Goal: Navigation & Orientation: Find specific page/section

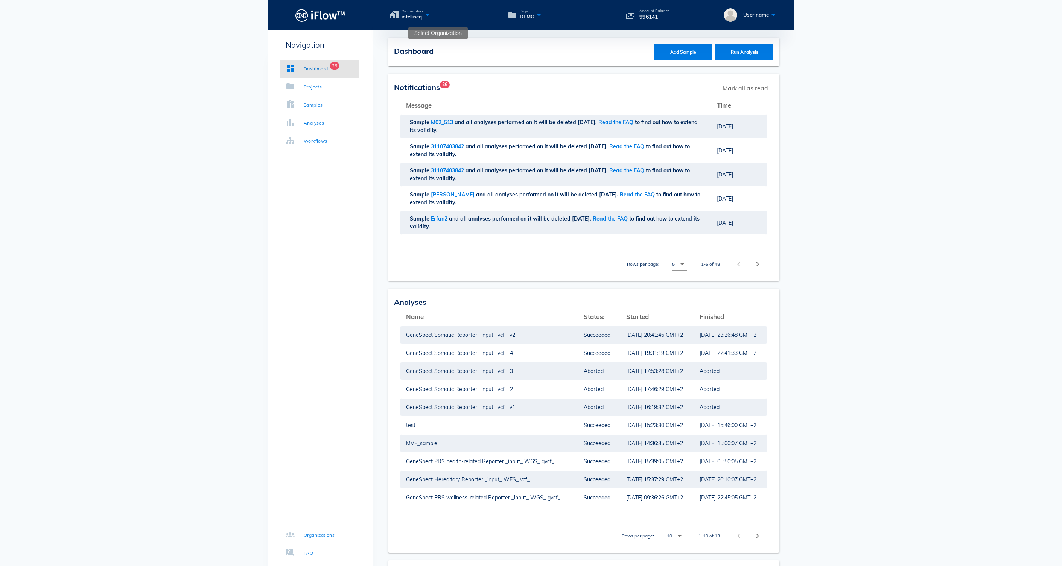
click at [432, 20] on icon at bounding box center [427, 14] width 9 height 11
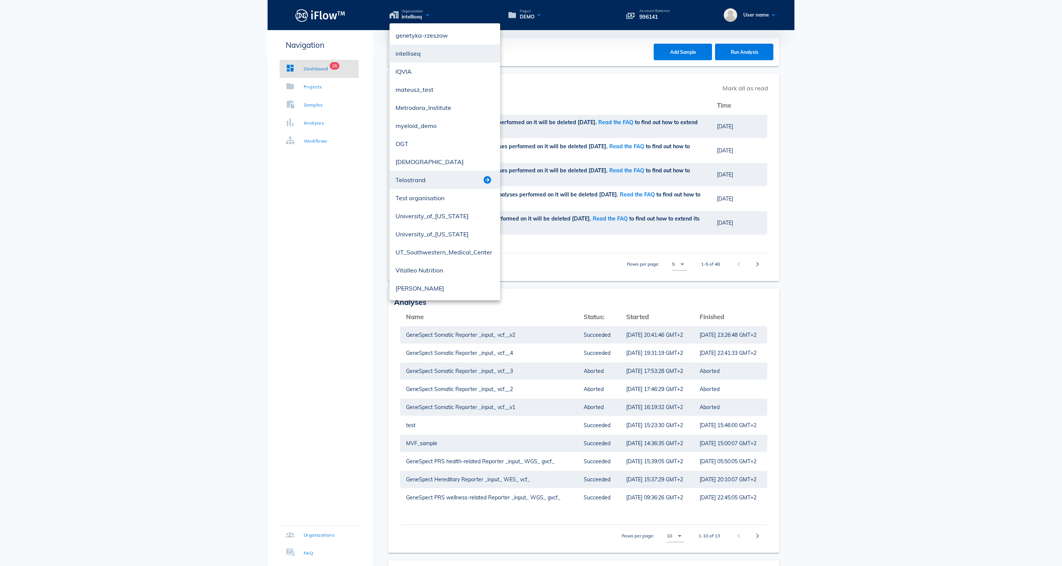
click at [486, 181] on button "button" at bounding box center [487, 179] width 9 height 9
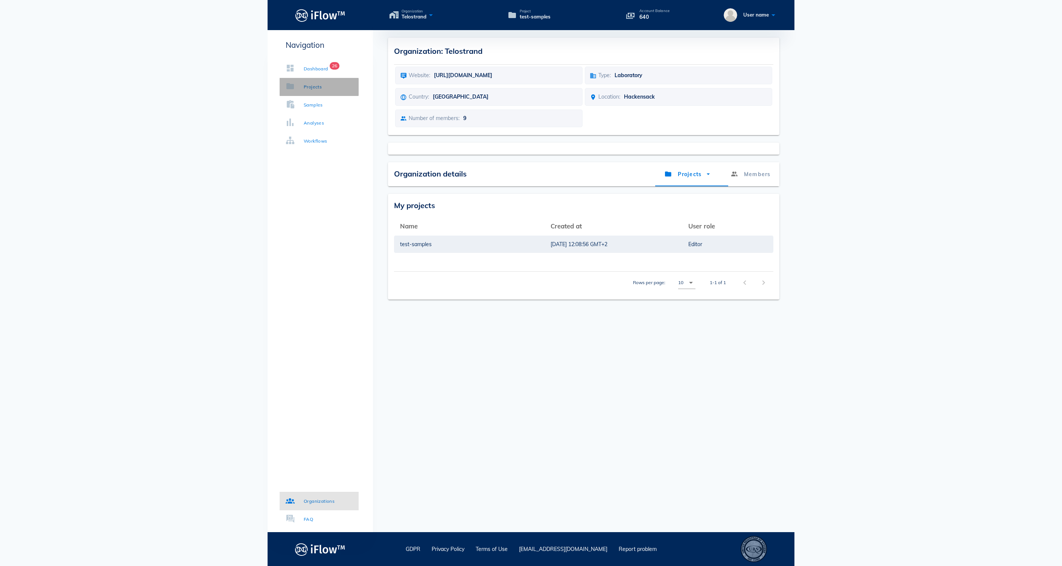
click at [329, 93] on link "Projects" at bounding box center [319, 87] width 79 height 18
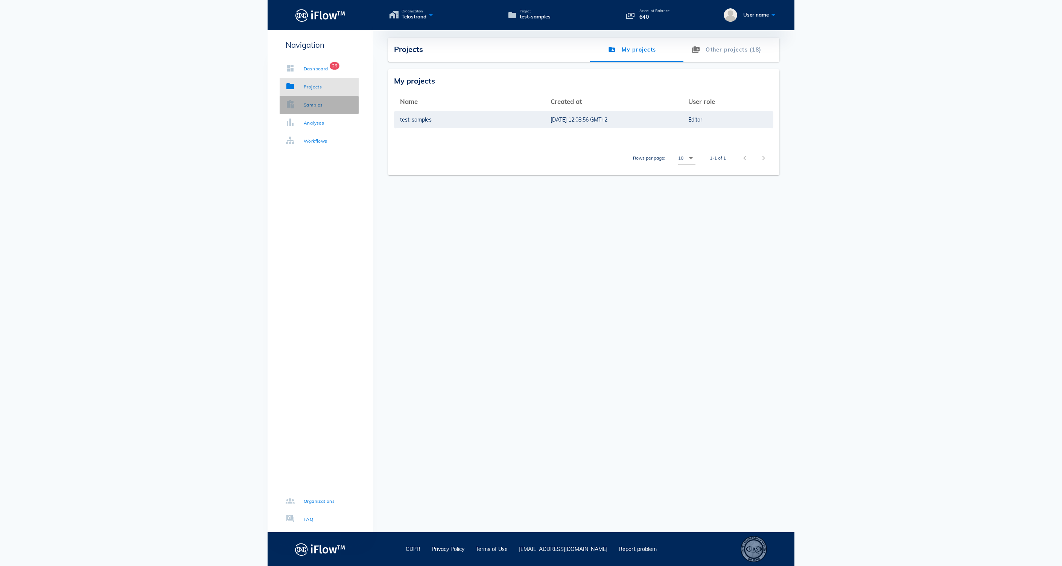
click at [323, 104] on div "Samples" at bounding box center [313, 105] width 19 height 8
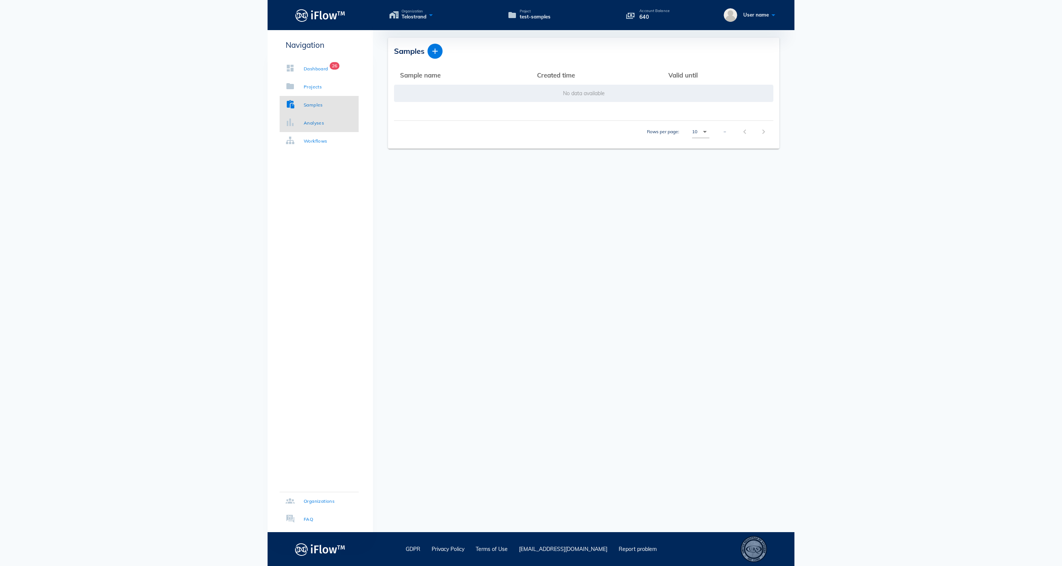
click at [324, 126] on div "Analyses" at bounding box center [314, 123] width 20 height 8
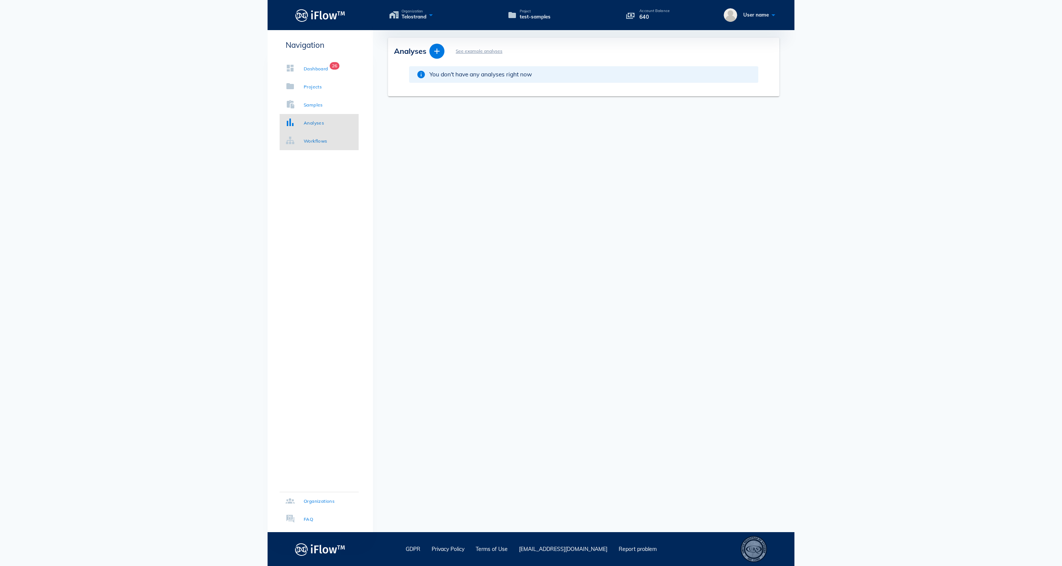
click at [327, 141] on div "Workflows" at bounding box center [316, 141] width 24 height 8
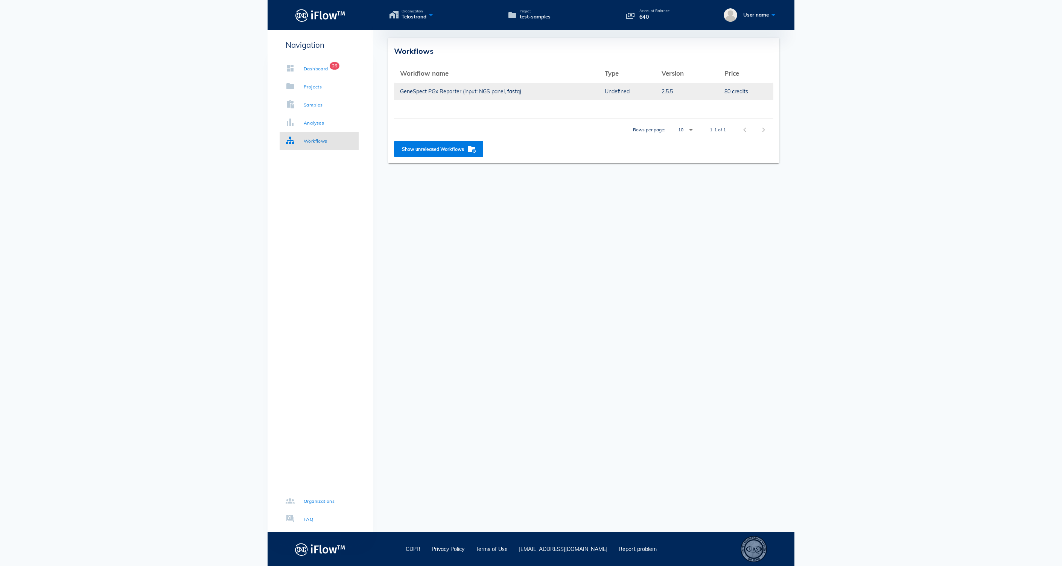
click at [473, 92] on td "GeneSpect PGx Reporter (input: NGS panel, fastq)" at bounding box center [496, 91] width 205 height 18
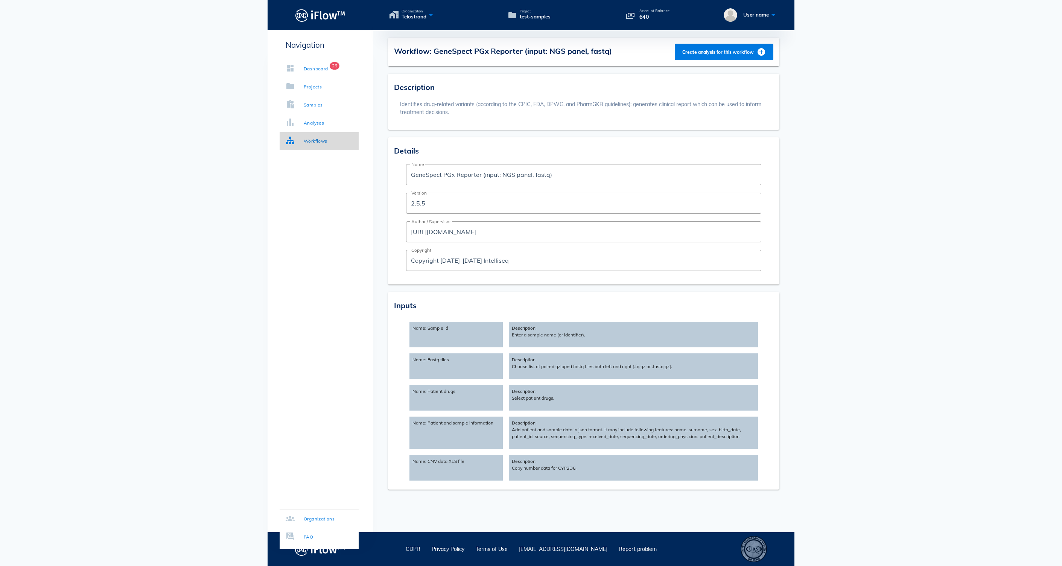
click at [327, 140] on div "Workflows" at bounding box center [316, 141] width 24 height 8
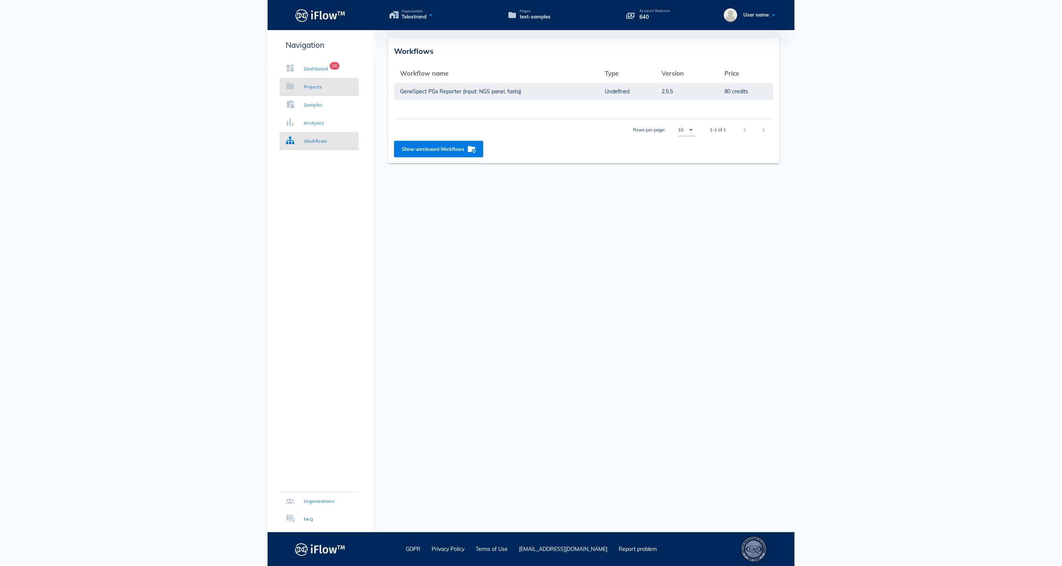
click at [321, 89] on div "Projects" at bounding box center [313, 87] width 18 height 8
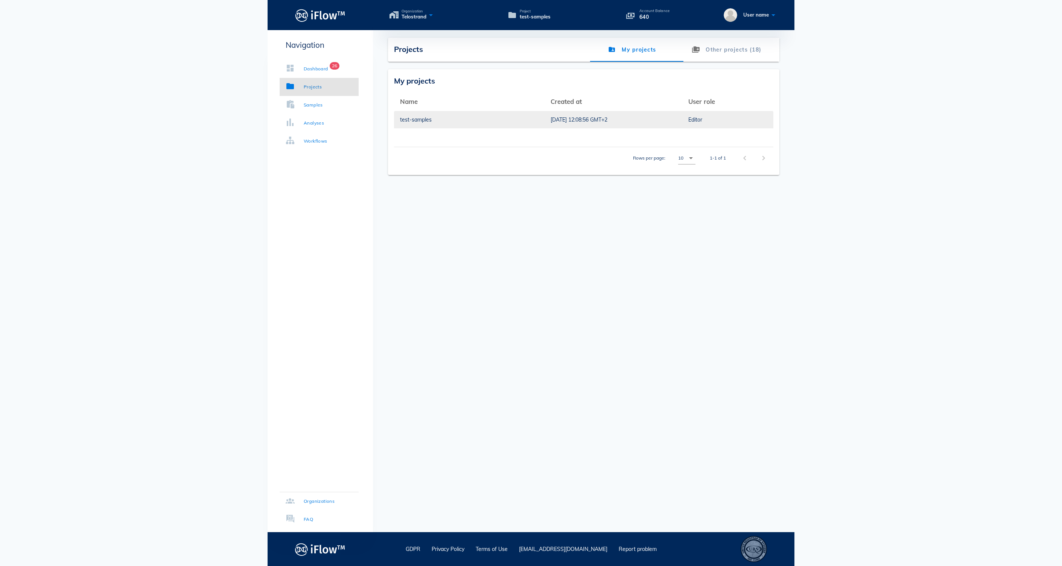
click at [460, 124] on div "test-samples" at bounding box center [469, 119] width 138 height 17
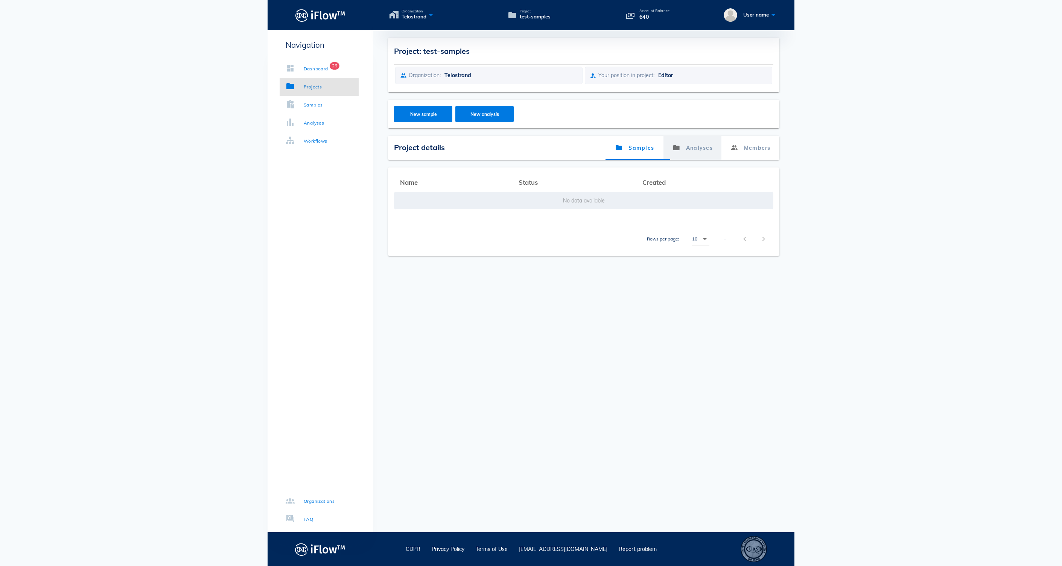
click at [698, 152] on link "Analyses" at bounding box center [692, 148] width 58 height 24
click at [435, 19] on icon at bounding box center [430, 14] width 9 height 11
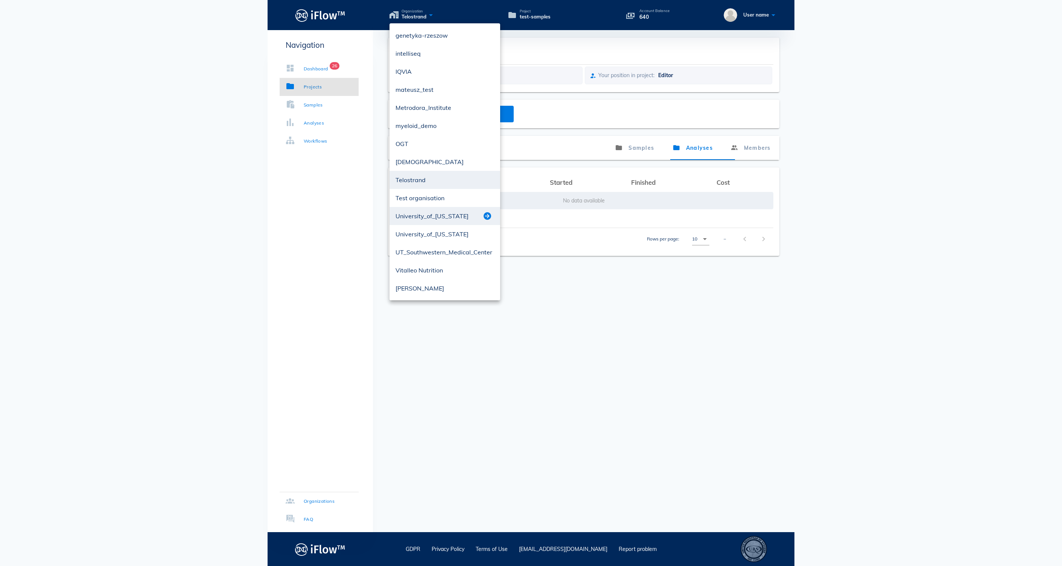
click at [485, 214] on button "button" at bounding box center [487, 216] width 9 height 9
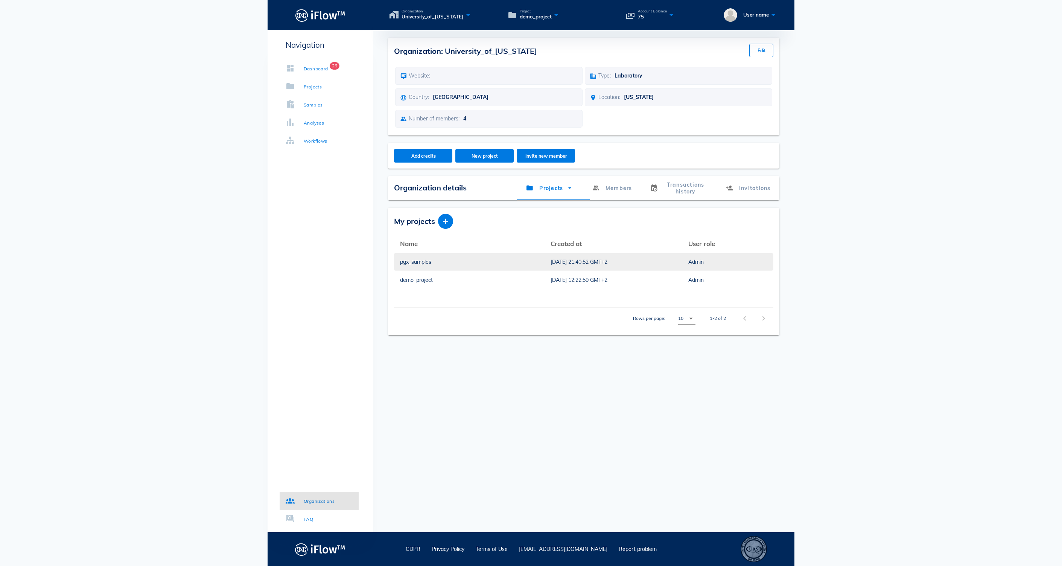
click at [551, 268] on div "[DATE] 21:40:52 GMT+2" at bounding box center [614, 261] width 126 height 17
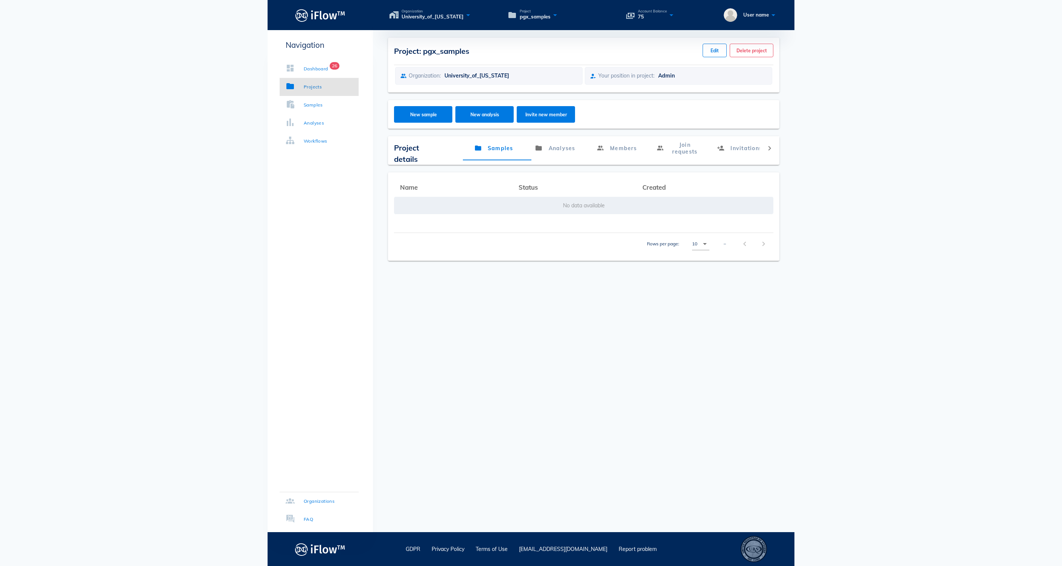
click at [547, 163] on div "Samples Analyses Members Join requests Invitations chevron_right" at bounding box center [611, 150] width 336 height 29
click at [543, 154] on link "Analyses" at bounding box center [554, 148] width 61 height 24
click at [473, 20] on icon at bounding box center [468, 14] width 9 height 11
